Goal: Task Accomplishment & Management: Use online tool/utility

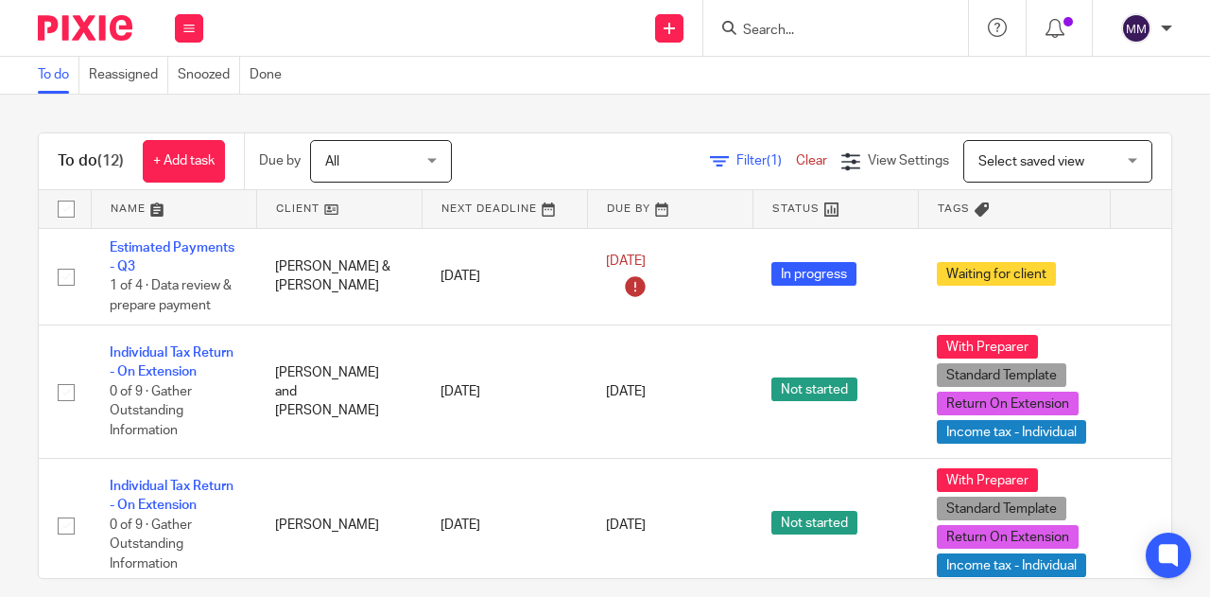
click at [820, 31] on input "Search" at bounding box center [826, 31] width 170 height 17
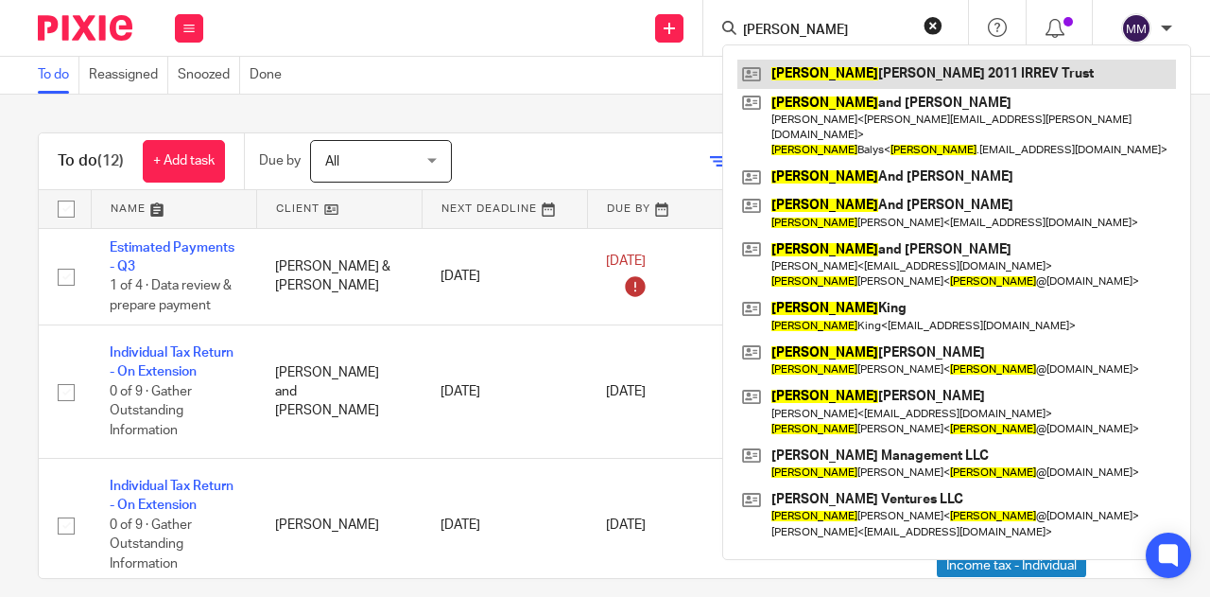
type input "kevin"
click at [855, 72] on link at bounding box center [957, 74] width 439 height 28
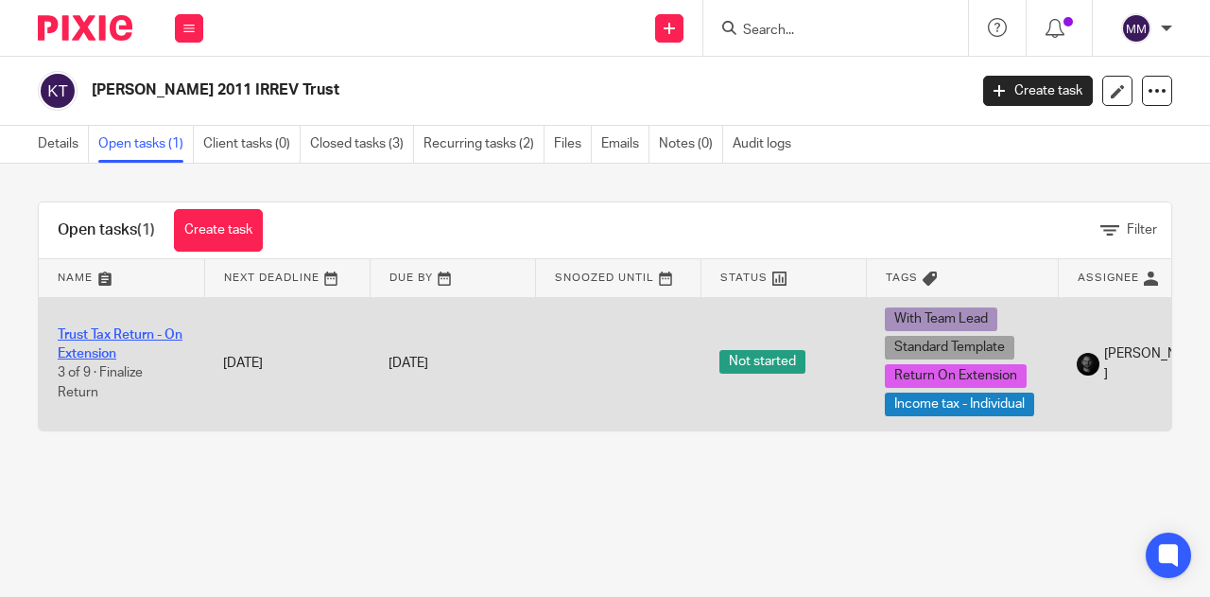
click at [155, 333] on link "Trust Tax Return - On Extension" at bounding box center [120, 344] width 125 height 32
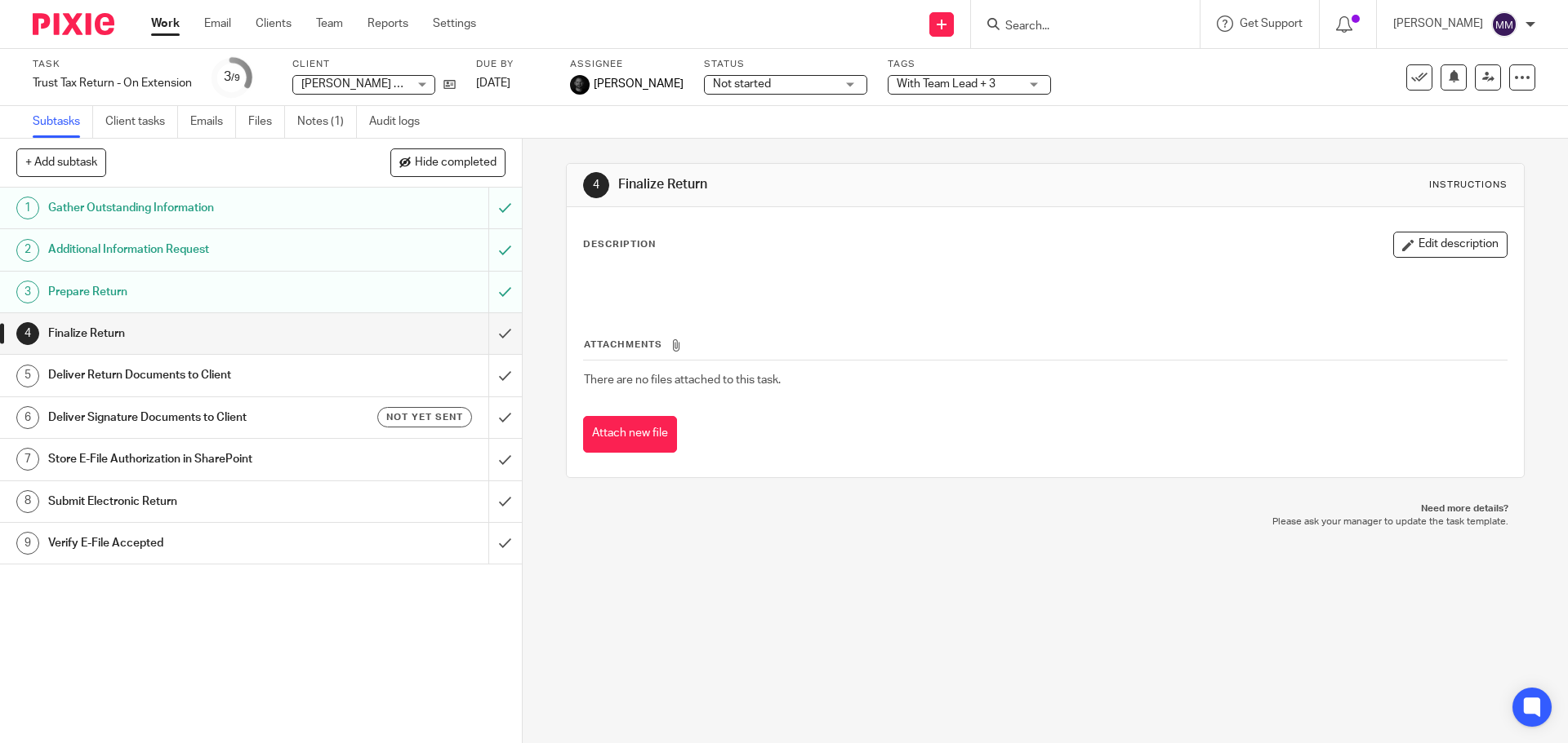
click at [164, 28] on link "Work" at bounding box center [165, 23] width 28 height 16
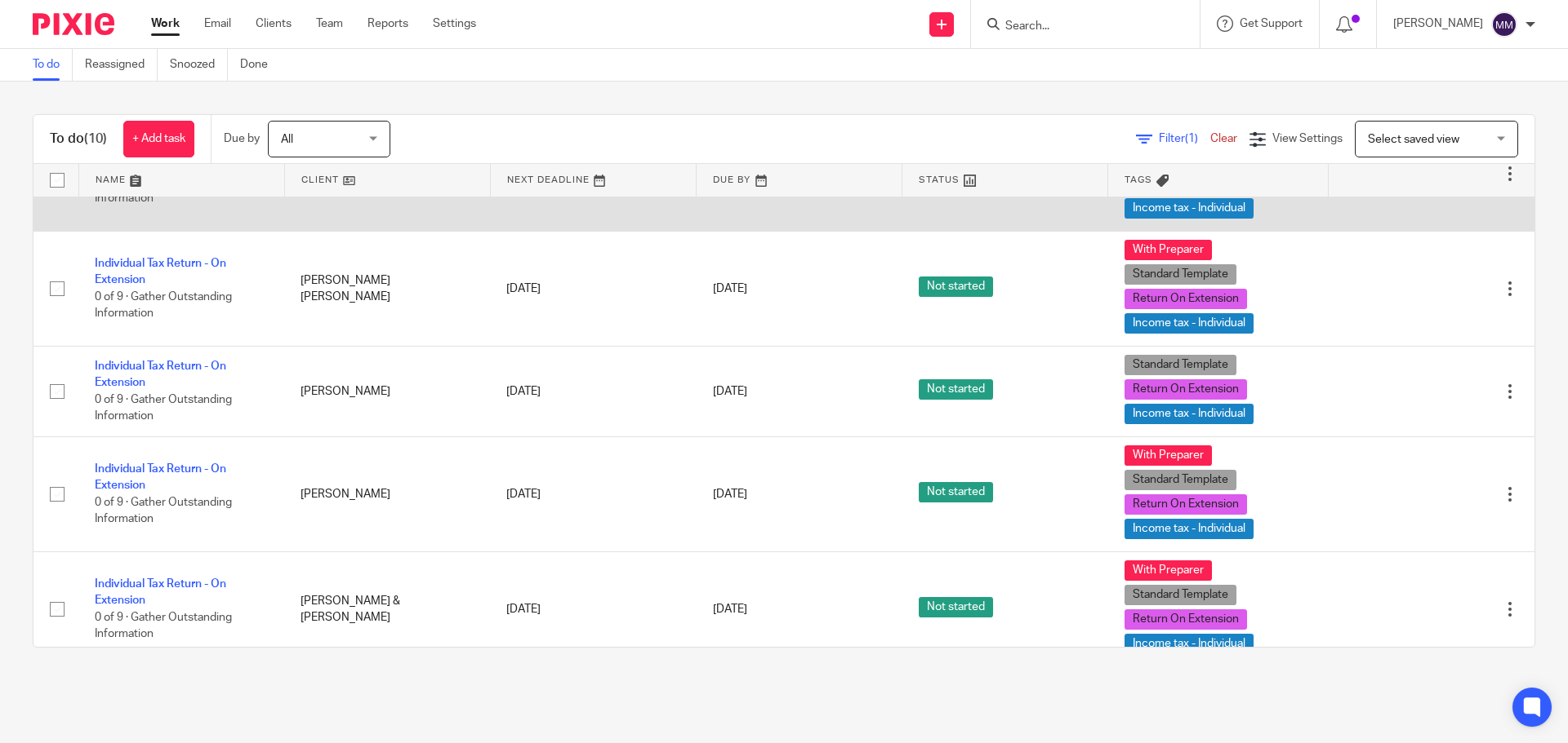
scroll to position [163, 0]
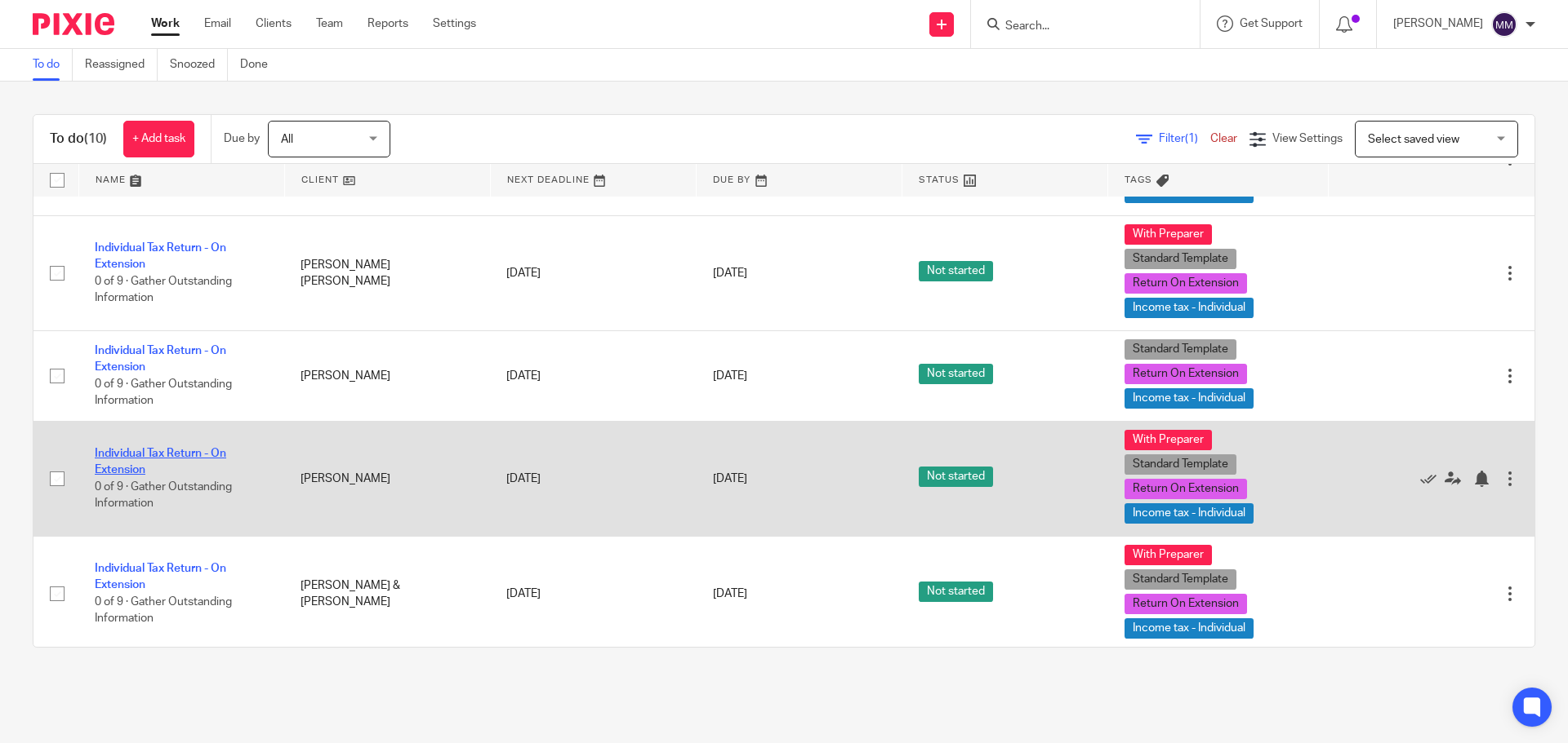
click at [209, 450] on link "Individual Tax Return - On Extension" at bounding box center [161, 462] width 131 height 28
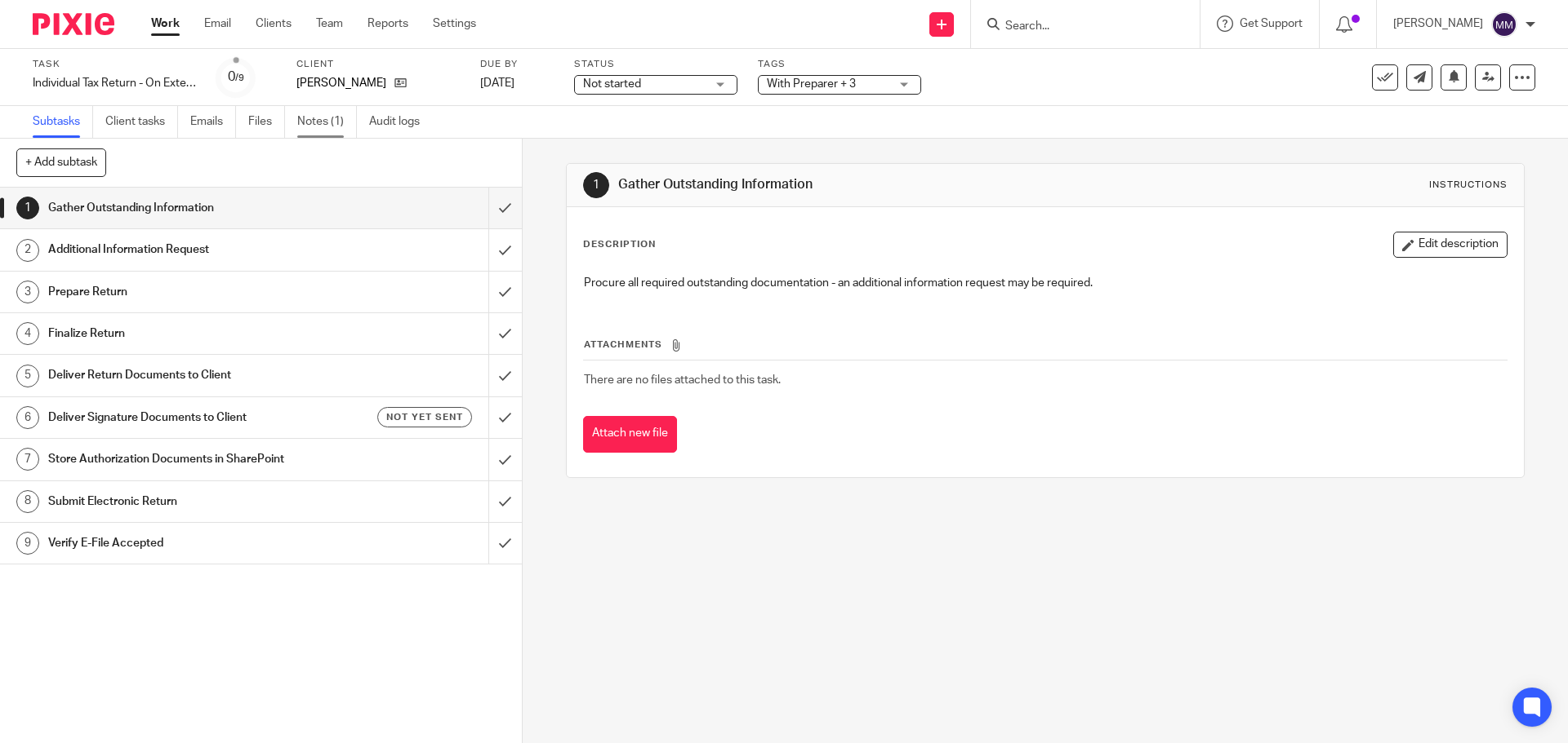
click at [341, 119] on link "Notes (1)" at bounding box center [326, 122] width 60 height 32
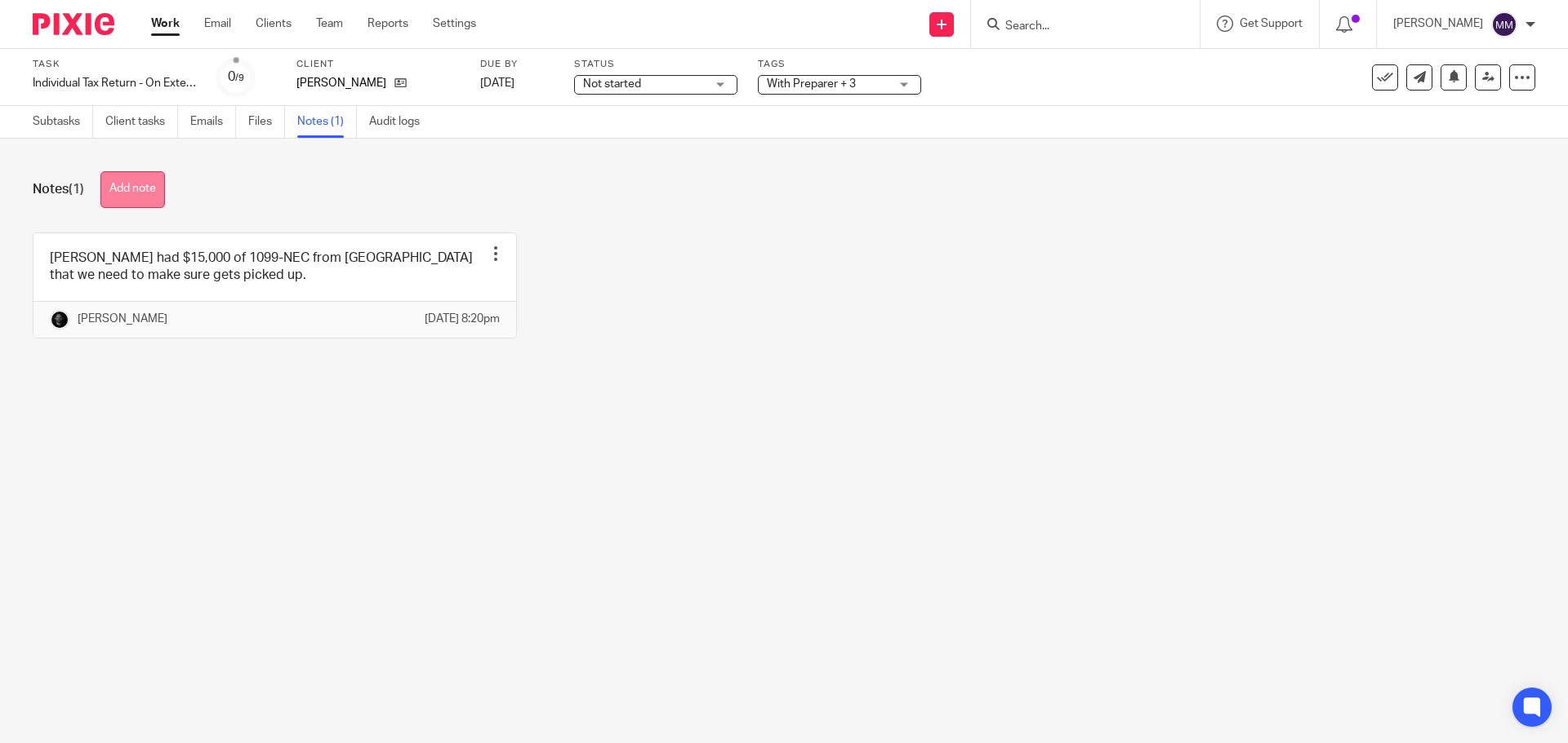
click at [142, 179] on button "Add note" at bounding box center [132, 190] width 65 height 37
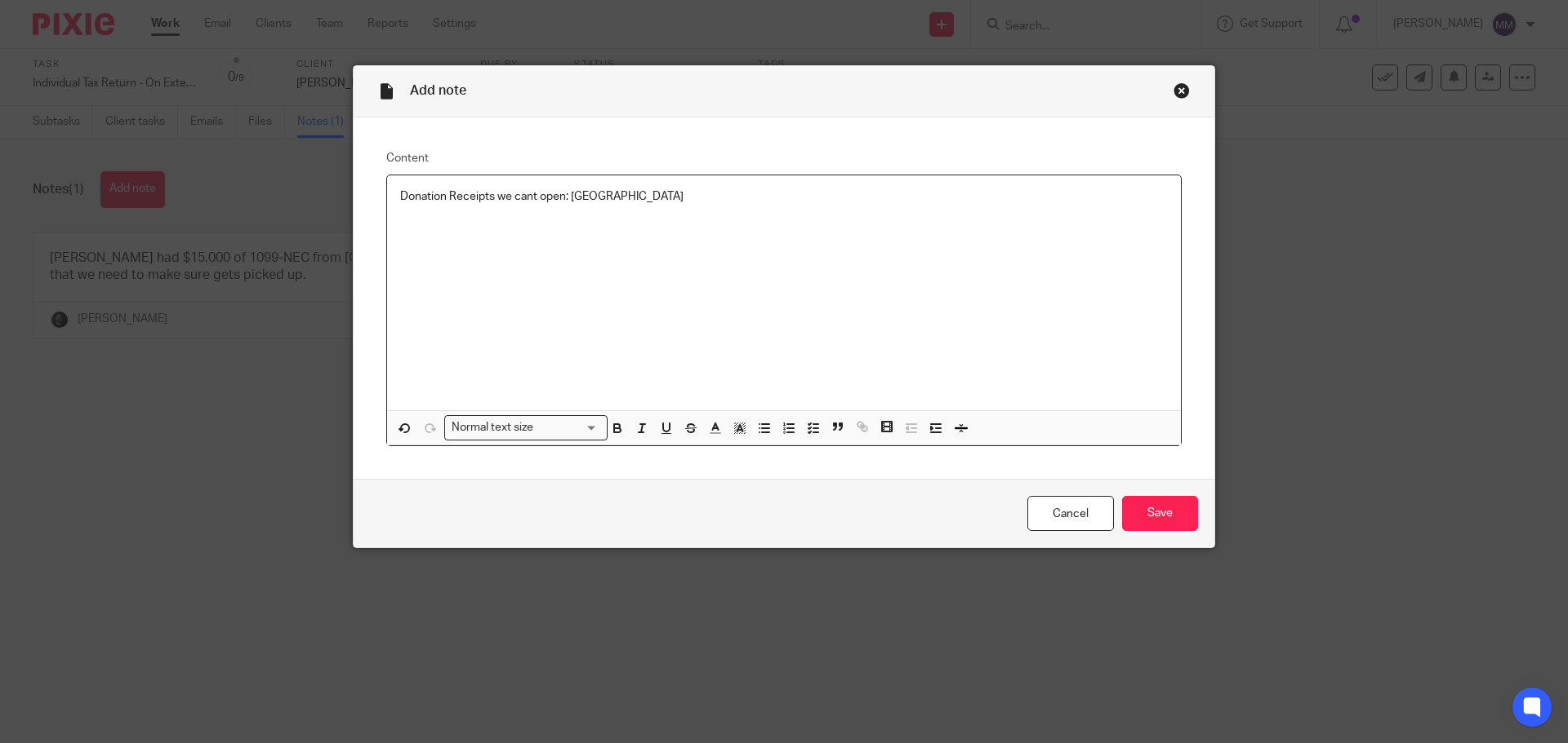
click at [661, 204] on p "Donation Receipts we cant open: [GEOGRAPHIC_DATA]" at bounding box center [783, 196] width 768 height 16
click at [1162, 513] on input "Save" at bounding box center [1160, 513] width 76 height 35
